Goal: Task Accomplishment & Management: Manage account settings

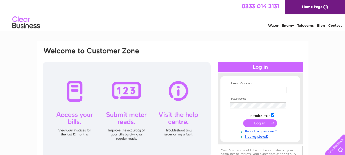
type input "easygarage@vp.pl"
click at [250, 121] on input "submit" at bounding box center [260, 123] width 34 height 8
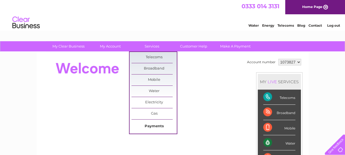
click at [146, 124] on link "Payments" at bounding box center [153, 126] width 45 height 11
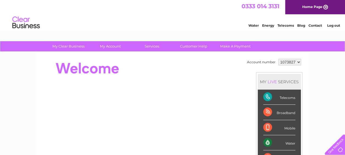
click at [222, 59] on div at bounding box center [142, 68] width 200 height 22
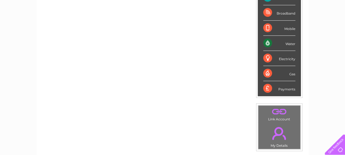
scroll to position [99, 0]
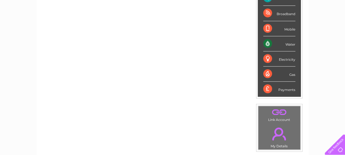
click at [265, 85] on div "Payments" at bounding box center [279, 88] width 32 height 15
click at [281, 88] on div "Payments" at bounding box center [279, 88] width 32 height 15
click at [266, 88] on div "Payments" at bounding box center [279, 88] width 32 height 15
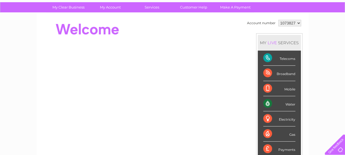
scroll to position [11, 0]
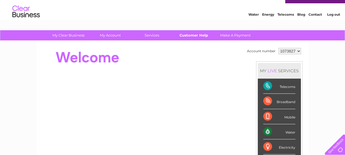
click at [188, 35] on link "Customer Help" at bounding box center [193, 35] width 45 height 10
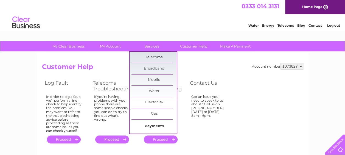
click at [146, 124] on link "Payments" at bounding box center [153, 126] width 45 height 11
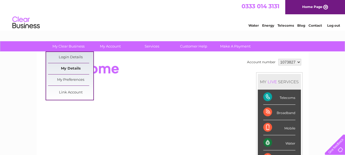
click at [72, 69] on link "My Details" at bounding box center [70, 68] width 45 height 11
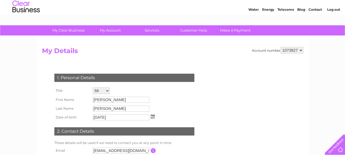
scroll to position [9, 0]
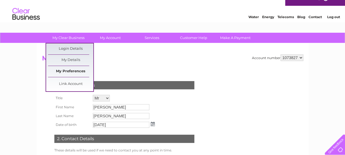
click at [67, 69] on link "My Preferences" at bounding box center [70, 71] width 45 height 11
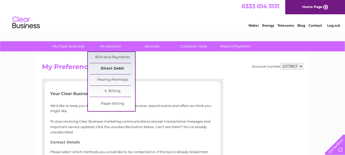
click at [104, 66] on link "Direct Debit" at bounding box center [112, 68] width 45 height 11
click at [107, 67] on link "Direct Debit" at bounding box center [112, 68] width 45 height 11
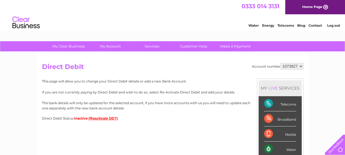
click at [138, 106] on p "The bank details will only be updated for the selected account, if you have mor…" at bounding box center [172, 105] width 261 height 10
click at [164, 127] on div "Account number 1073827 Direct Debit MY LIVE SERVICES Telecoms Broadband Mobile …" at bounding box center [172, 130] width 271 height 157
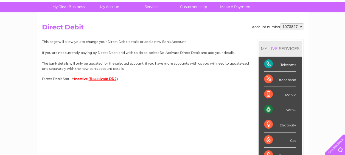
scroll to position [44, 0]
